Goal: Find contact information: Find contact information

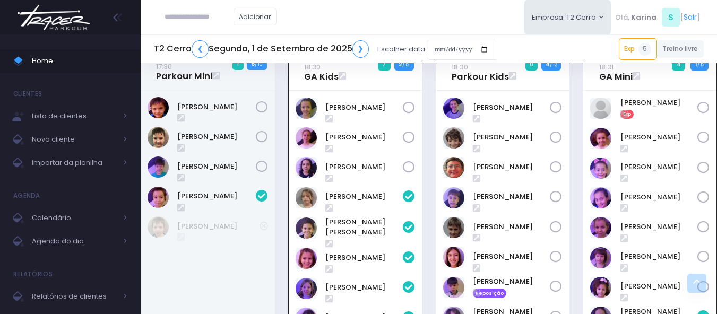
scroll to position [570, 0]
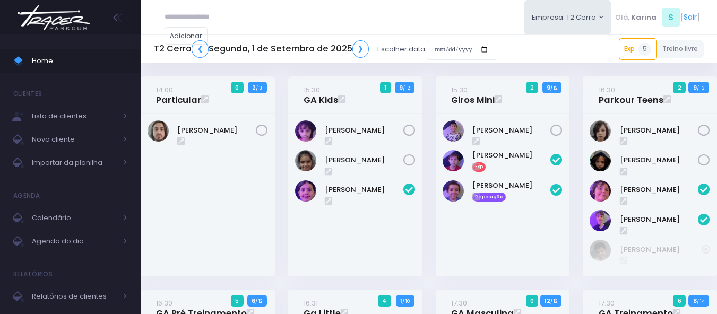
scroll to position [1016, 0]
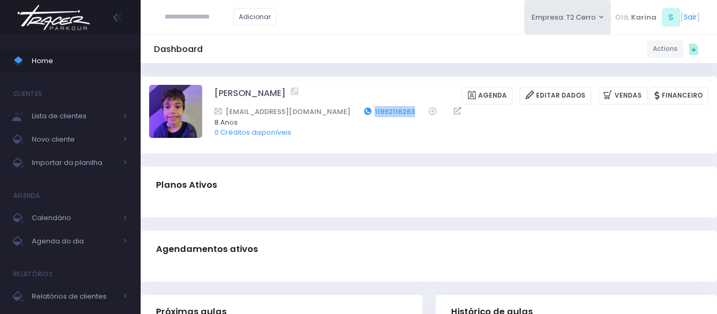
drag, startPoint x: 391, startPoint y: 108, endPoint x: 340, endPoint y: 115, distance: 50.9
click at [340, 115] on div "rafa.c.ferreira@gmail.com 11992116263" at bounding box center [455, 111] width 481 height 11
copy div "11992116263"
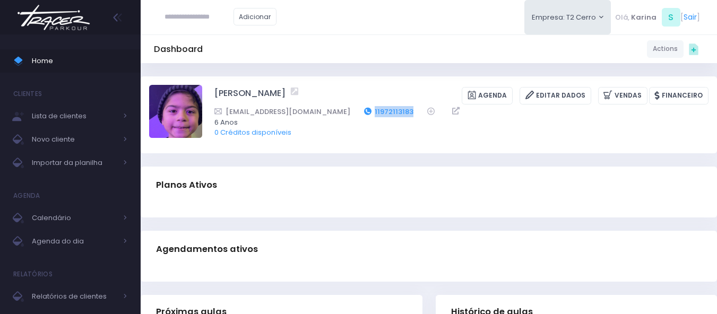
drag, startPoint x: 392, startPoint y: 108, endPoint x: 357, endPoint y: 112, distance: 34.8
click at [357, 112] on div "Daniela.oliveira081@gmail.com 11972113183" at bounding box center [455, 111] width 481 height 11
copy div "11972113183"
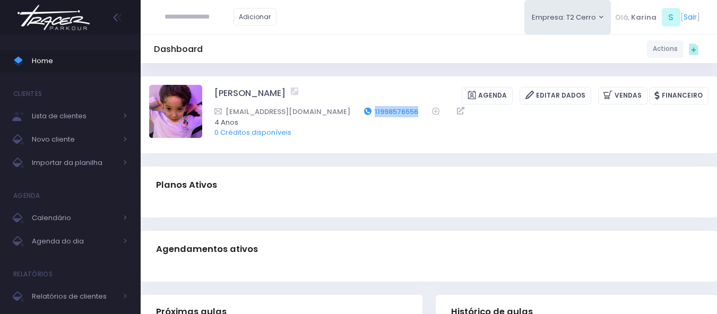
drag, startPoint x: 388, startPoint y: 114, endPoint x: 347, endPoint y: 113, distance: 40.4
click at [347, 113] on div "Tati_salvitti@yahoo.com.br 11998576556" at bounding box center [455, 111] width 481 height 11
copy div "11998576556"
